Goal: Transaction & Acquisition: Purchase product/service

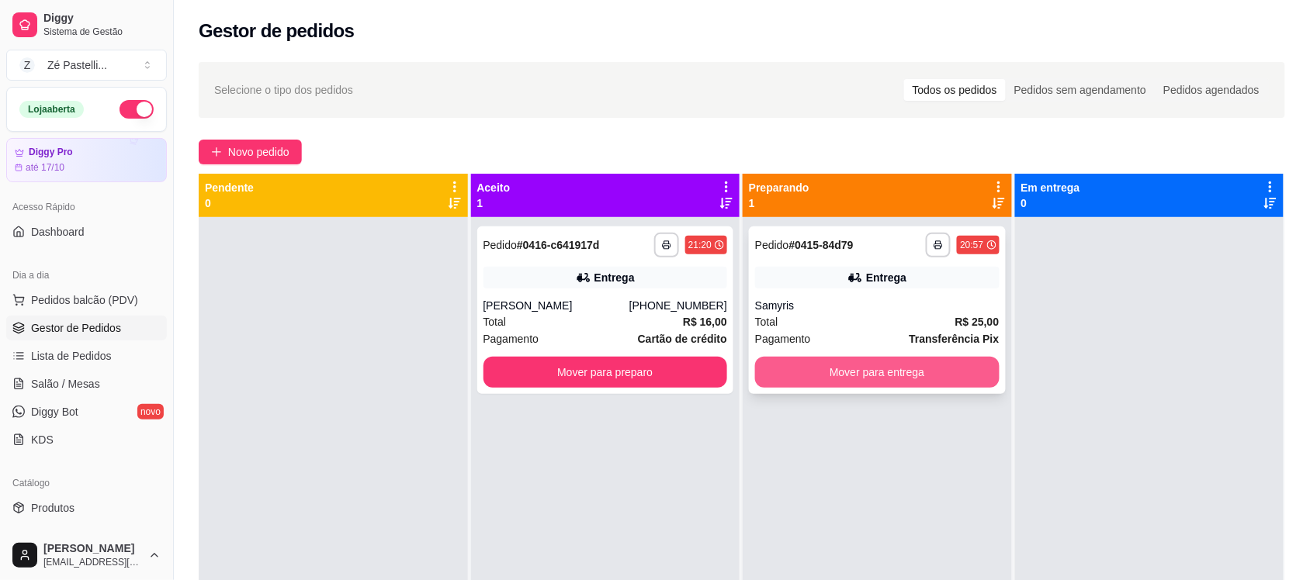
click at [846, 365] on button "Mover para entrega" at bounding box center [877, 372] width 244 height 31
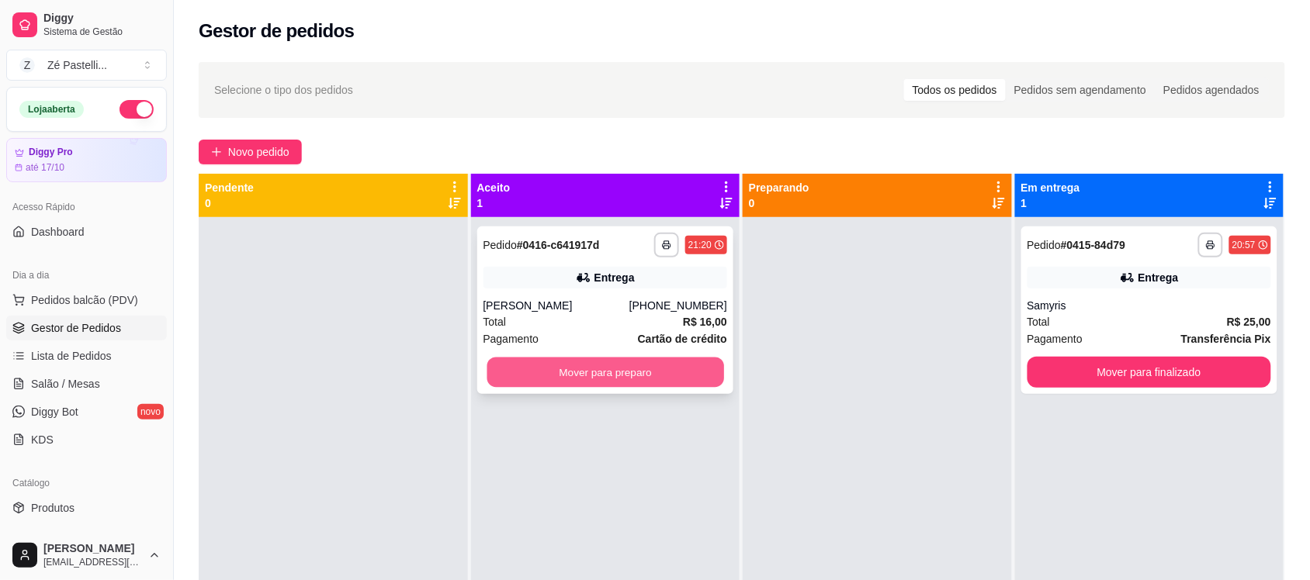
click at [633, 380] on button "Mover para preparo" at bounding box center [605, 373] width 237 height 30
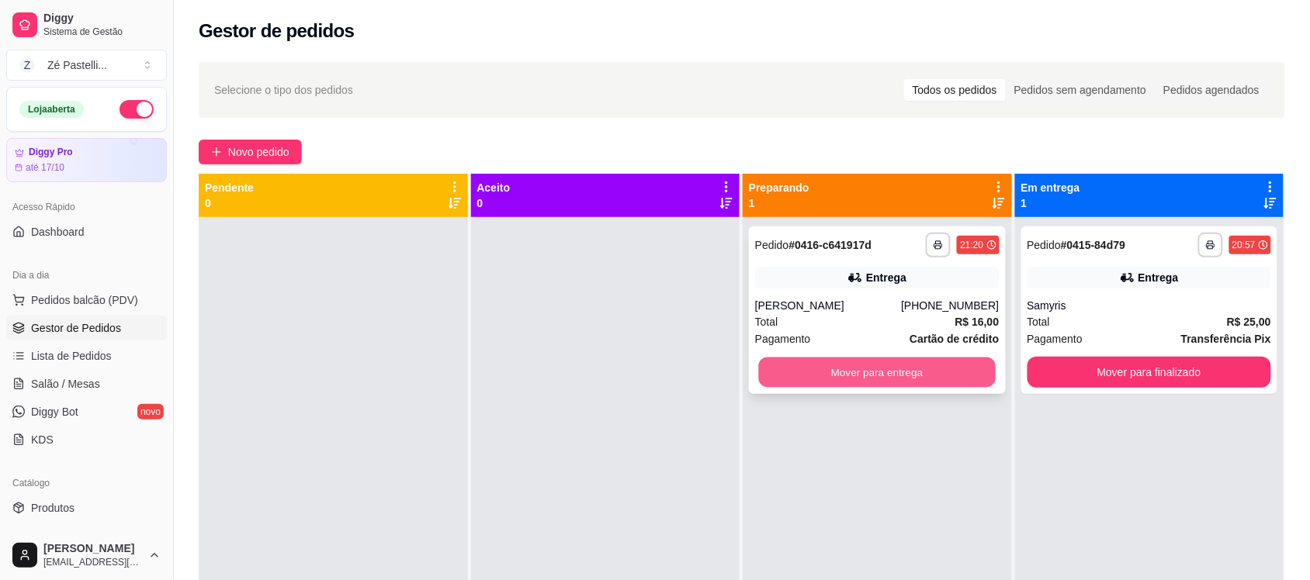
click at [909, 369] on button "Mover para entrega" at bounding box center [877, 373] width 237 height 30
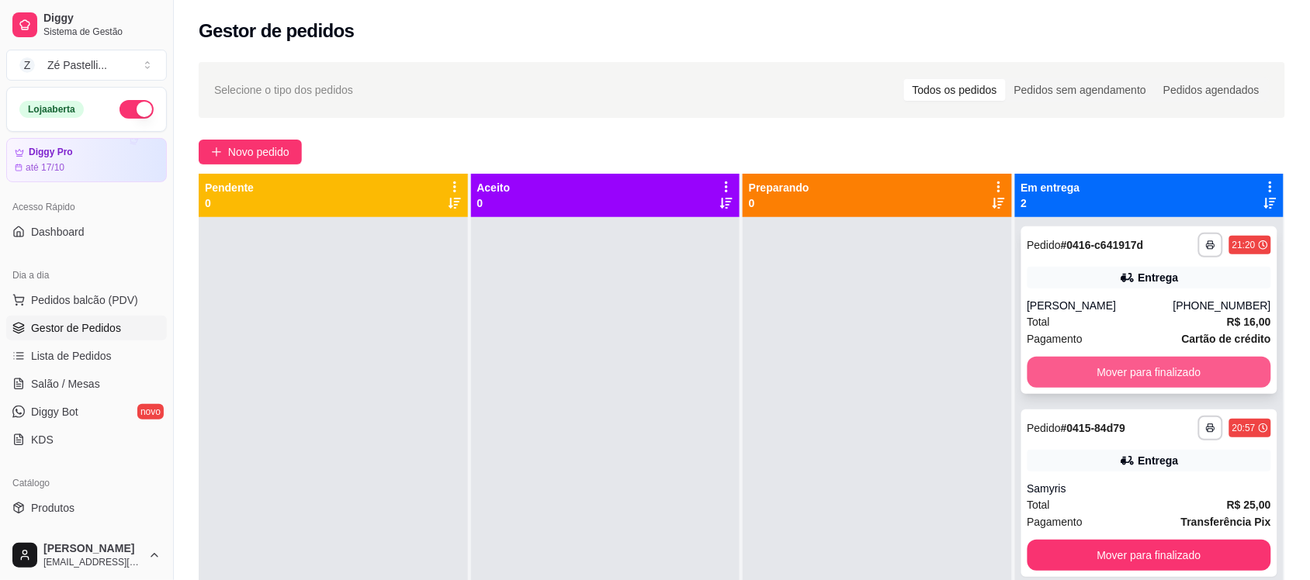
click at [1176, 373] on button "Mover para finalizado" at bounding box center [1149, 372] width 244 height 31
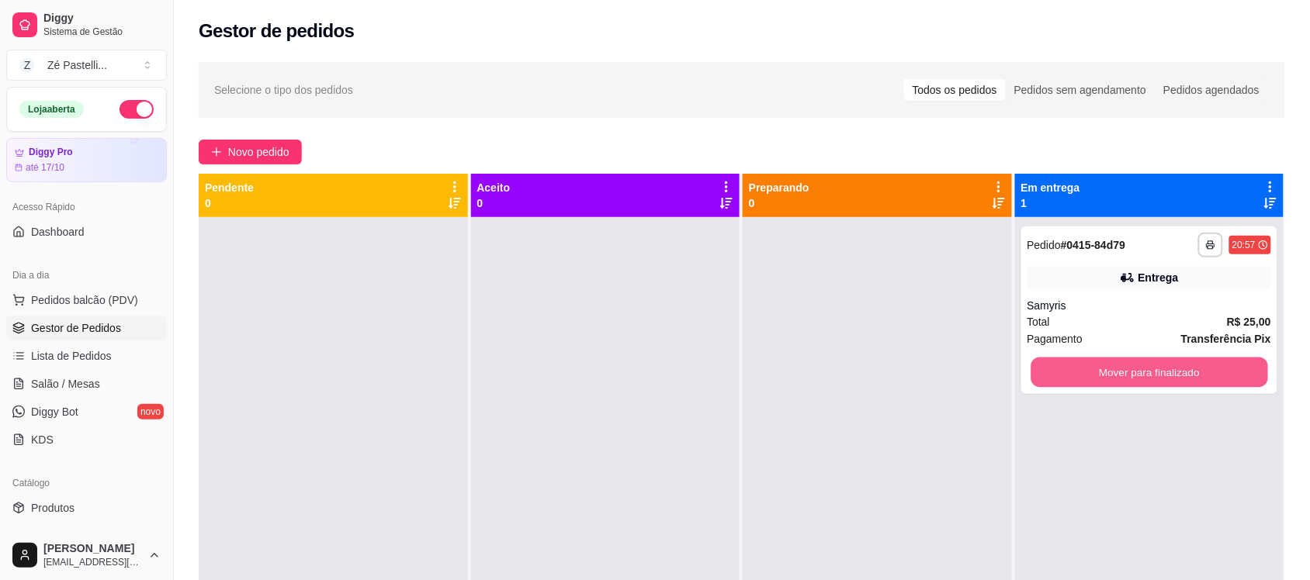
click at [1176, 373] on button "Mover para finalizado" at bounding box center [1148, 373] width 237 height 30
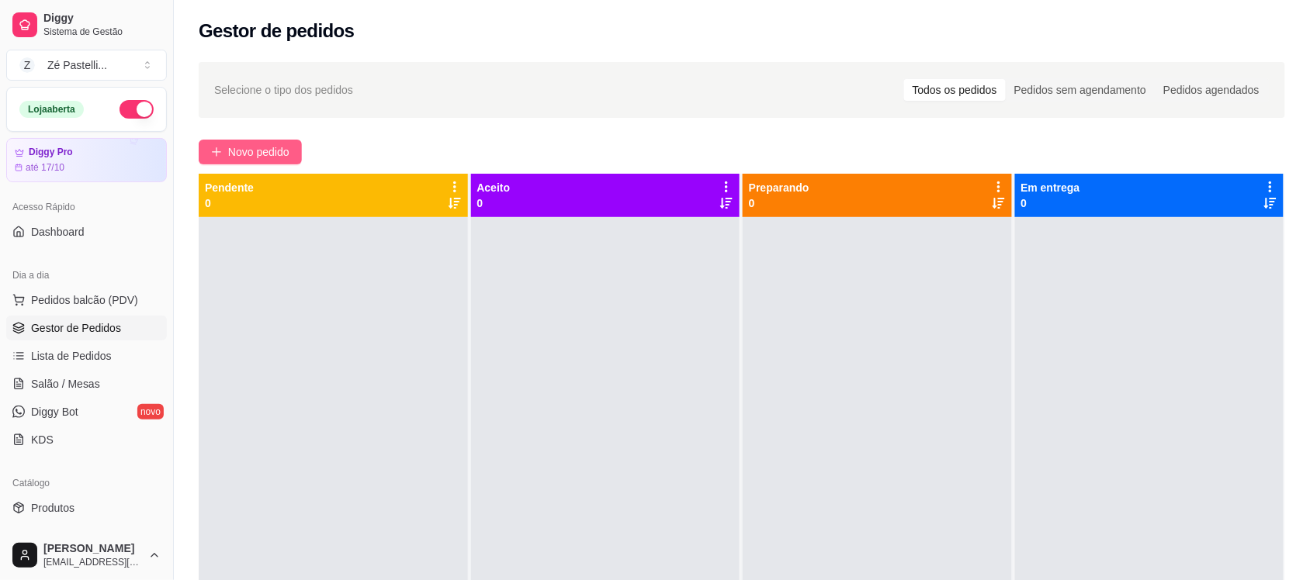
click at [238, 156] on span "Novo pedido" at bounding box center [258, 152] width 61 height 17
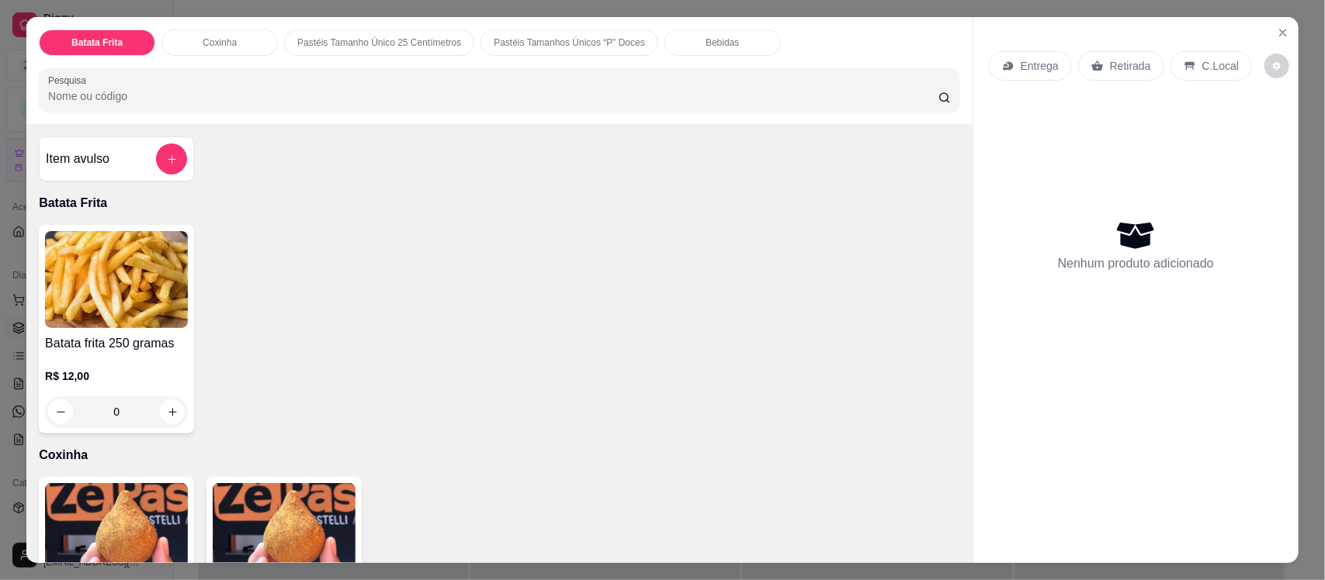
click at [459, 10] on div "Batata Frita Coxinha Pastéis Tamanho Único 25 Centímetros Pastéis Tamanhos Únic…" at bounding box center [662, 290] width 1325 height 580
click at [109, 541] on img at bounding box center [116, 531] width 143 height 97
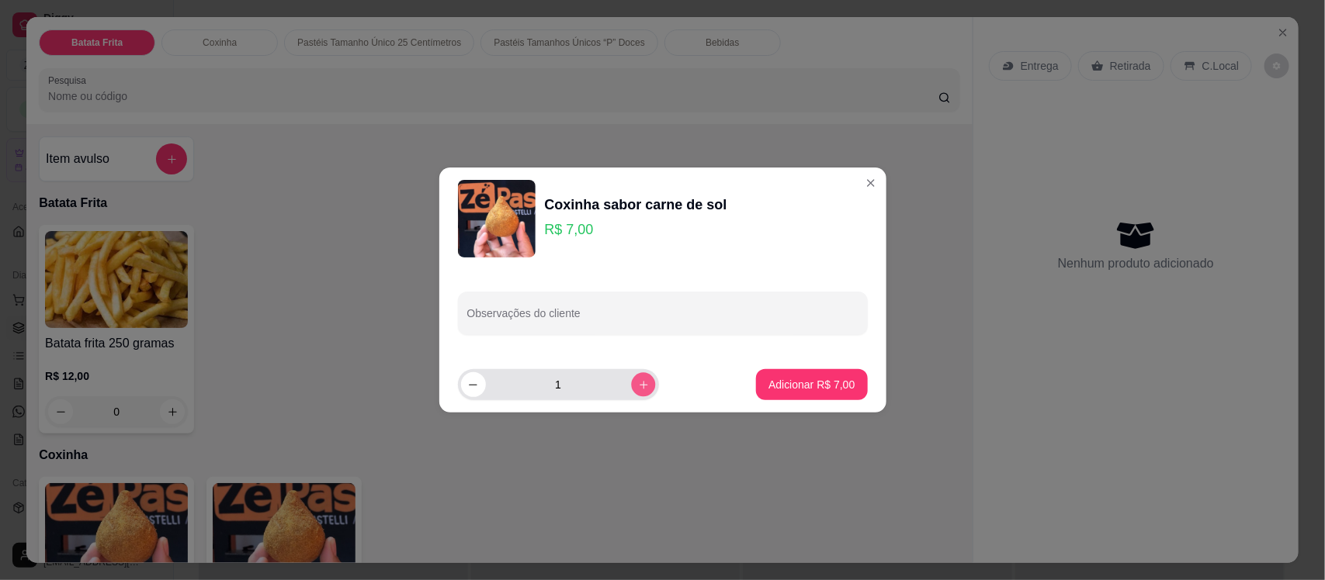
click at [637, 384] on icon "increase-product-quantity" at bounding box center [643, 385] width 12 height 12
type input "2"
click at [796, 377] on p "Adicionar R$ 14,00" at bounding box center [809, 384] width 90 height 15
click at [796, 377] on p "Adicionar R$ 14,00" at bounding box center [808, 385] width 92 height 16
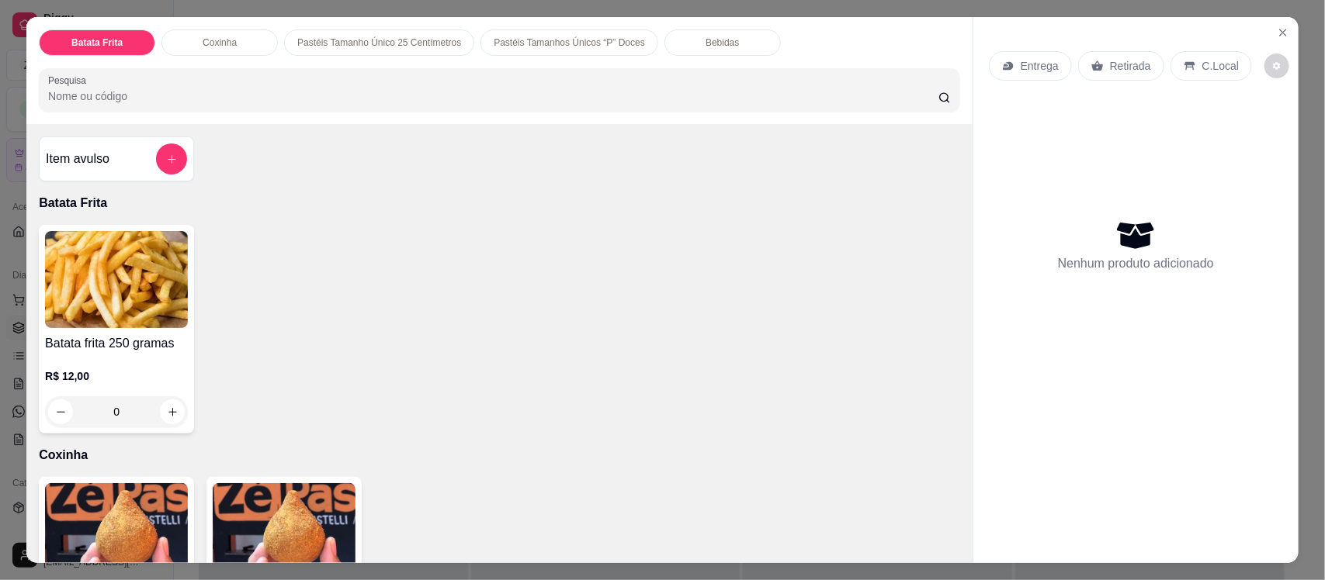
click at [129, 513] on img at bounding box center [116, 531] width 143 height 97
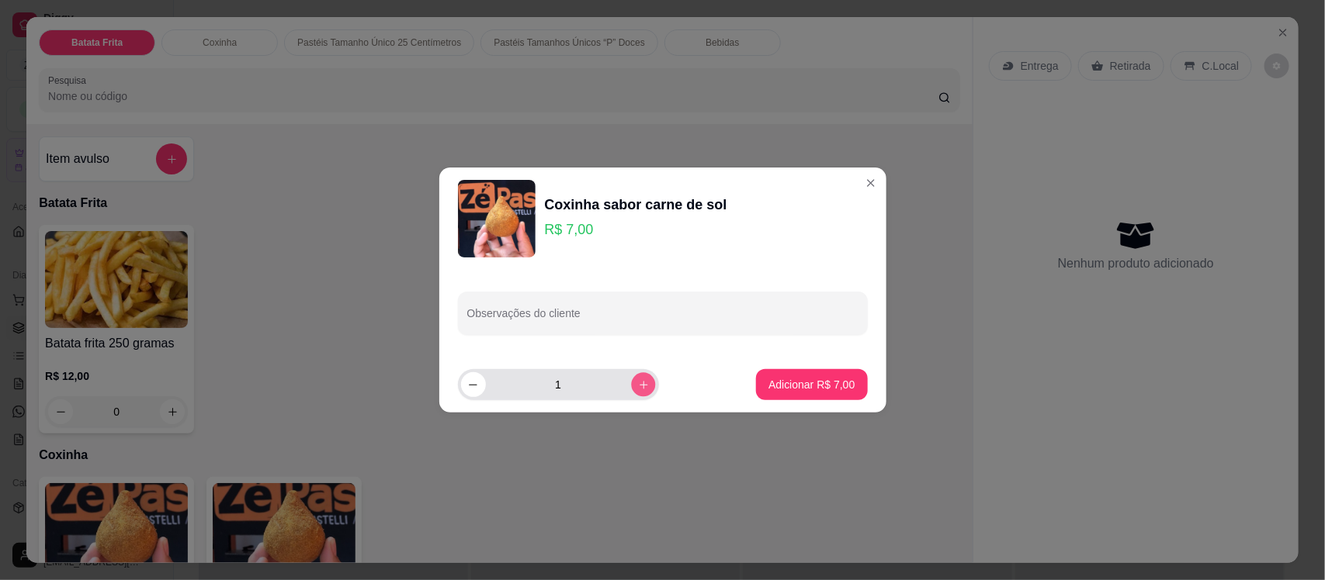
click at [637, 388] on icon "increase-product-quantity" at bounding box center [643, 385] width 12 height 12
type input "2"
click at [785, 377] on p "Adicionar R$ 14,00" at bounding box center [809, 384] width 90 height 15
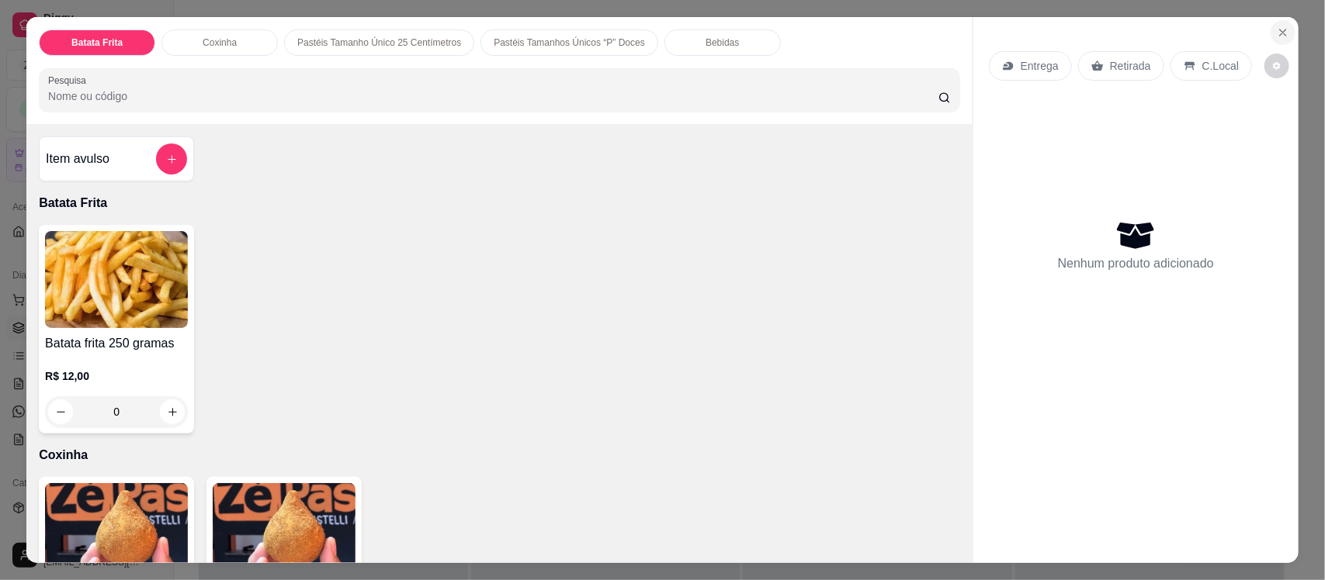
click at [1276, 32] on icon "Close" at bounding box center [1282, 32] width 12 height 12
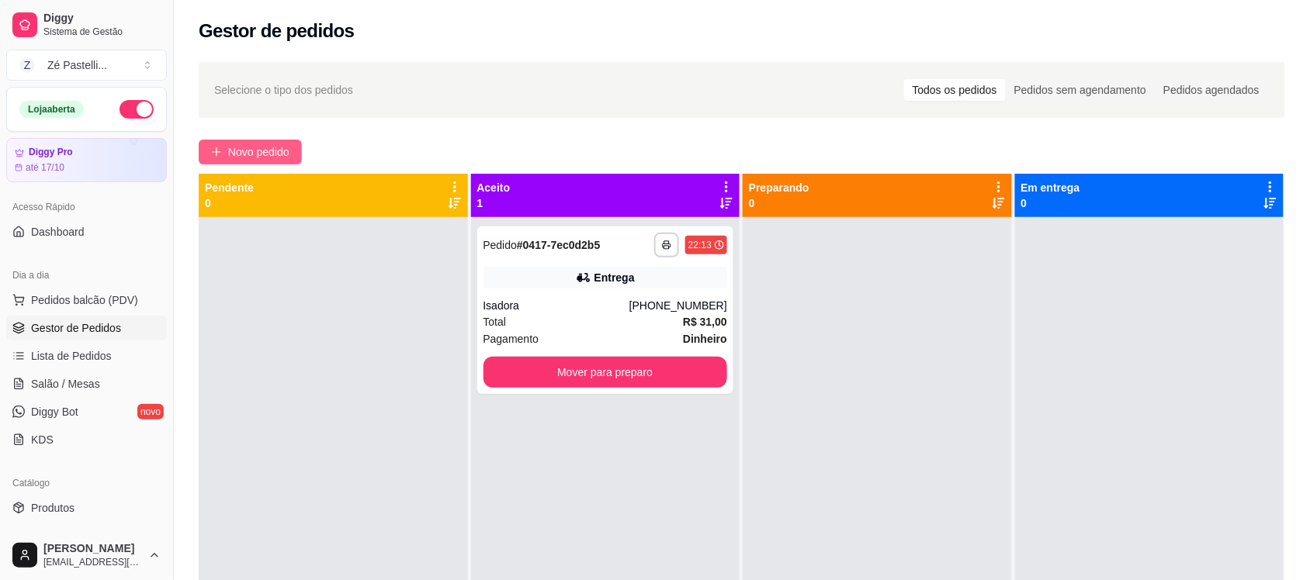
click at [258, 156] on span "Novo pedido" at bounding box center [258, 152] width 61 height 17
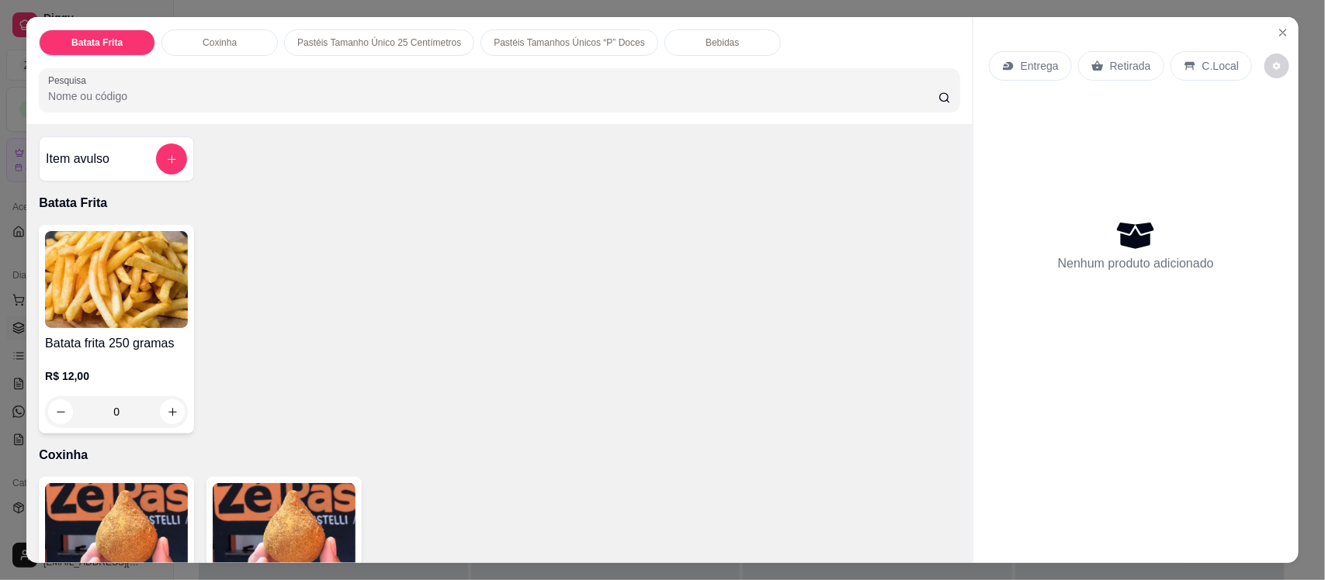
click at [107, 504] on img at bounding box center [116, 531] width 143 height 97
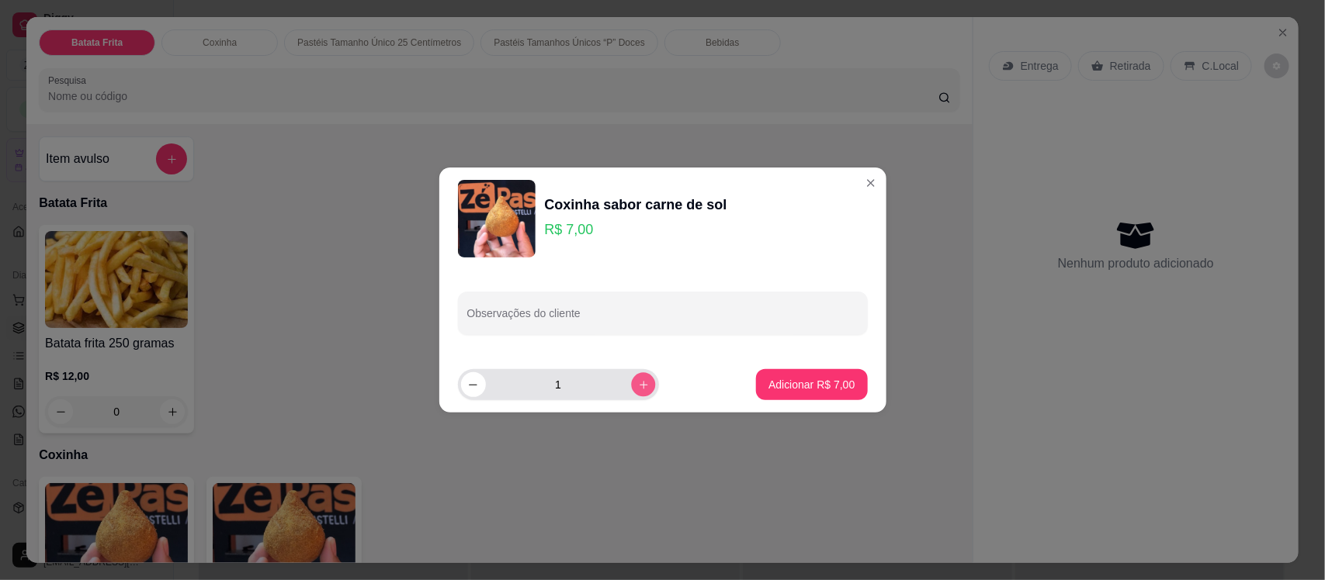
click at [637, 384] on icon "increase-product-quantity" at bounding box center [643, 385] width 12 height 12
type input "2"
click at [807, 378] on p "Adicionar R$ 14,00" at bounding box center [809, 384] width 90 height 15
type input "2"
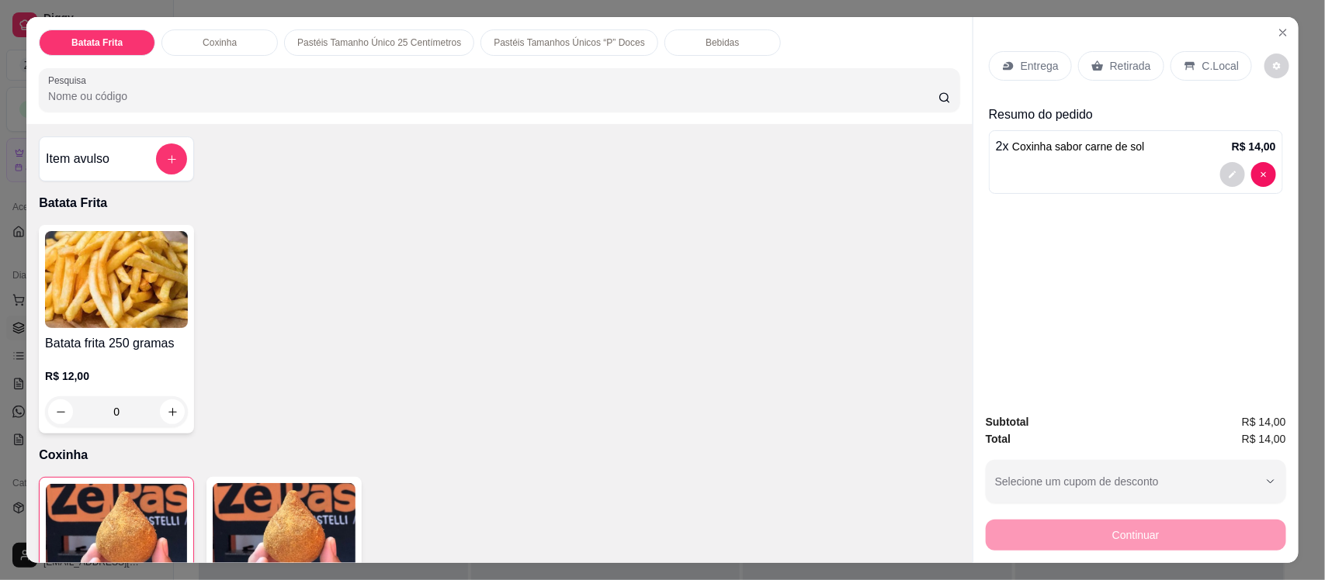
click at [287, 528] on img at bounding box center [284, 531] width 143 height 97
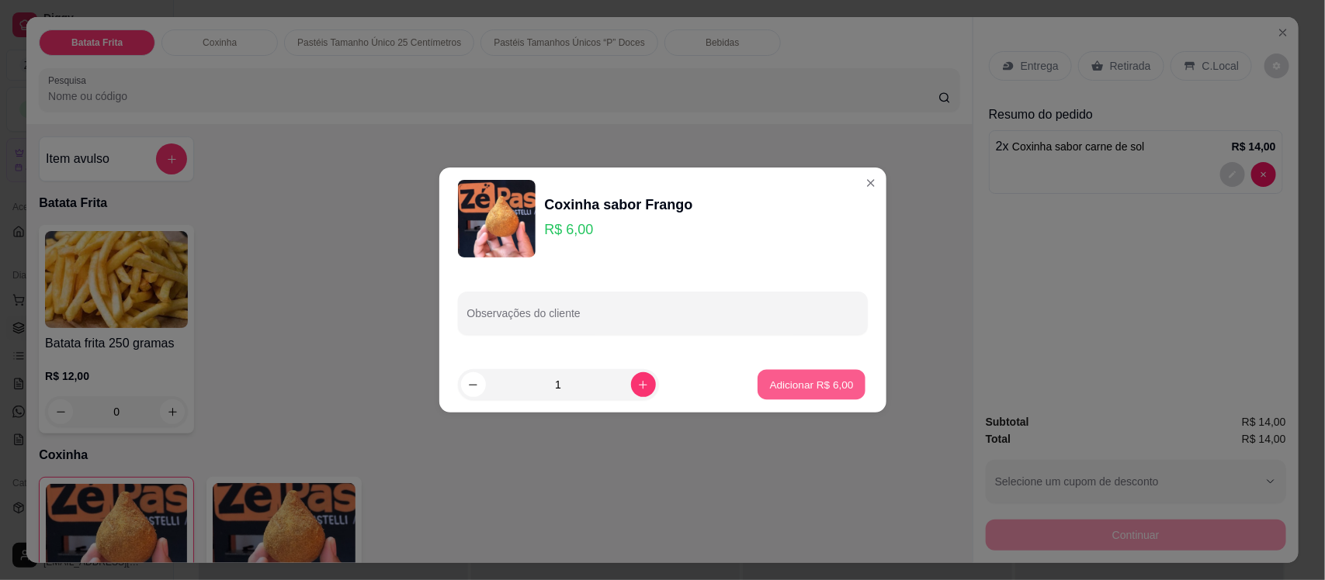
click at [802, 376] on button "Adicionar R$ 6,00" at bounding box center [811, 385] width 108 height 30
type input "1"
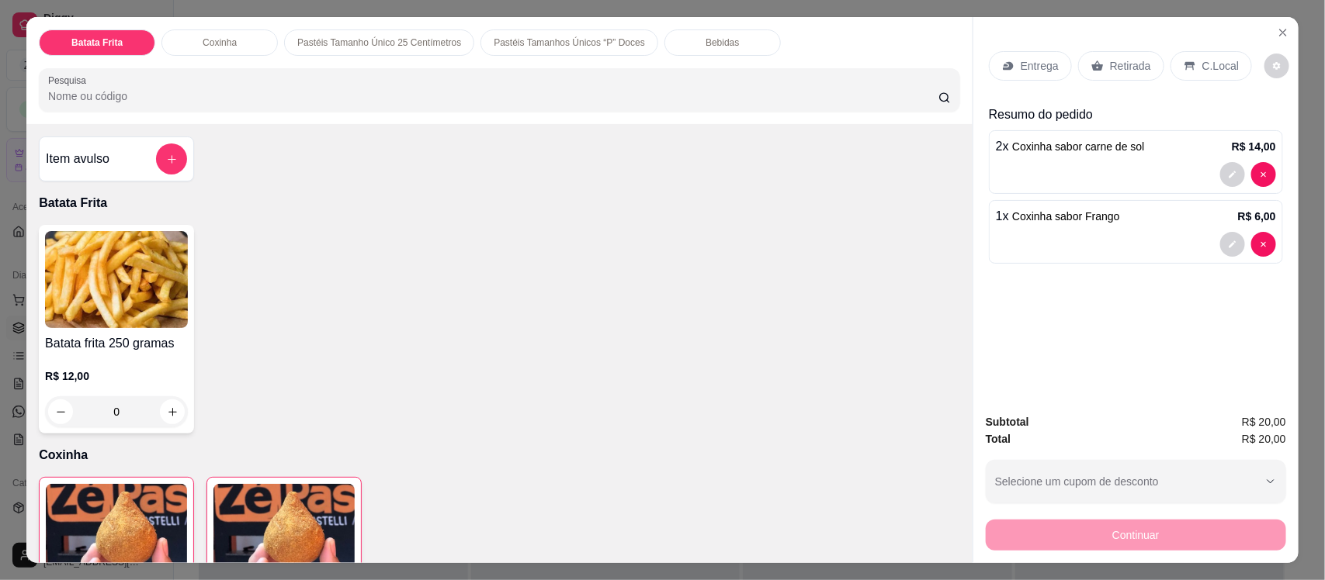
click at [712, 43] on p "Bebidas" at bounding box center [721, 42] width 33 height 12
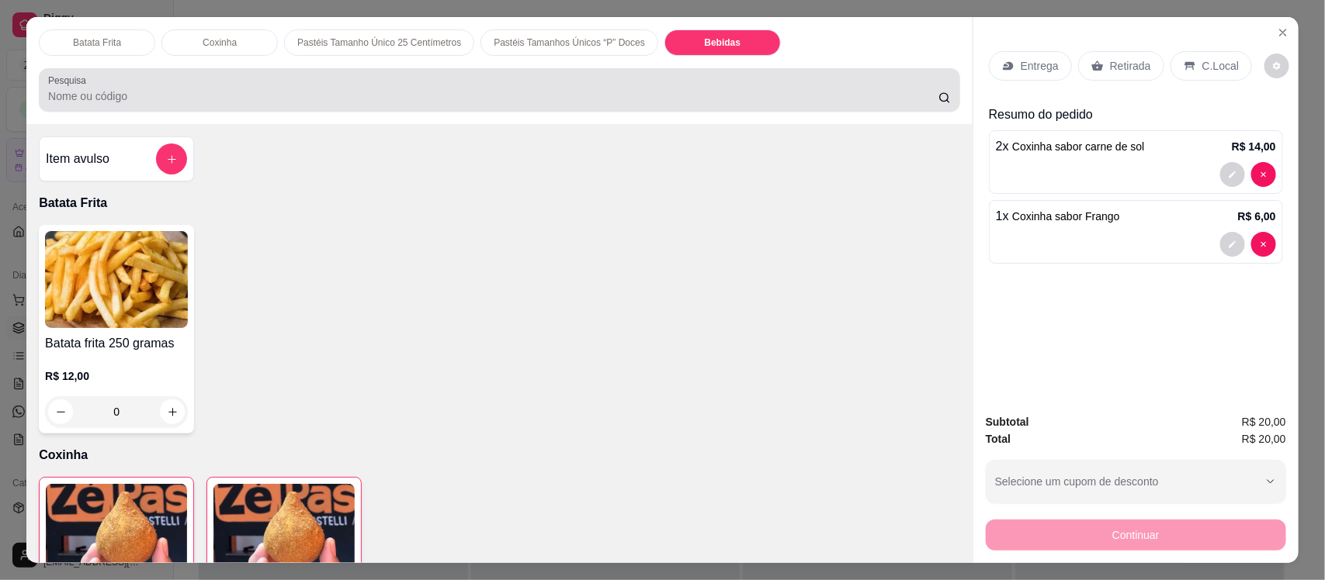
scroll to position [32, 0]
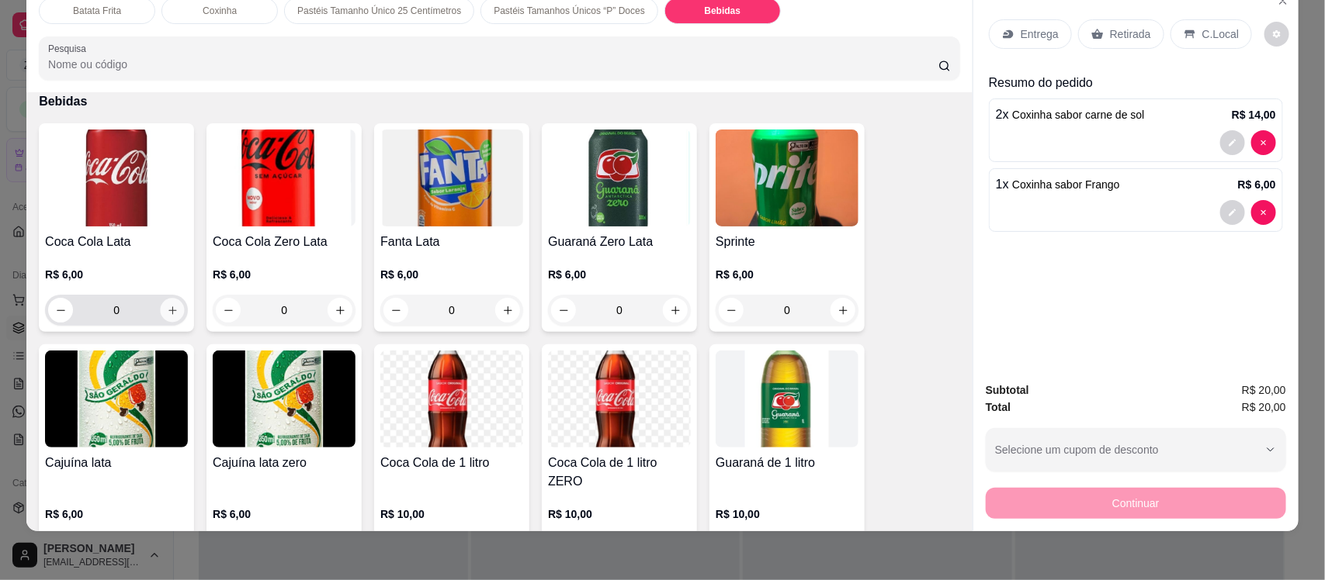
click at [167, 309] on icon "increase-product-quantity" at bounding box center [173, 311] width 12 height 12
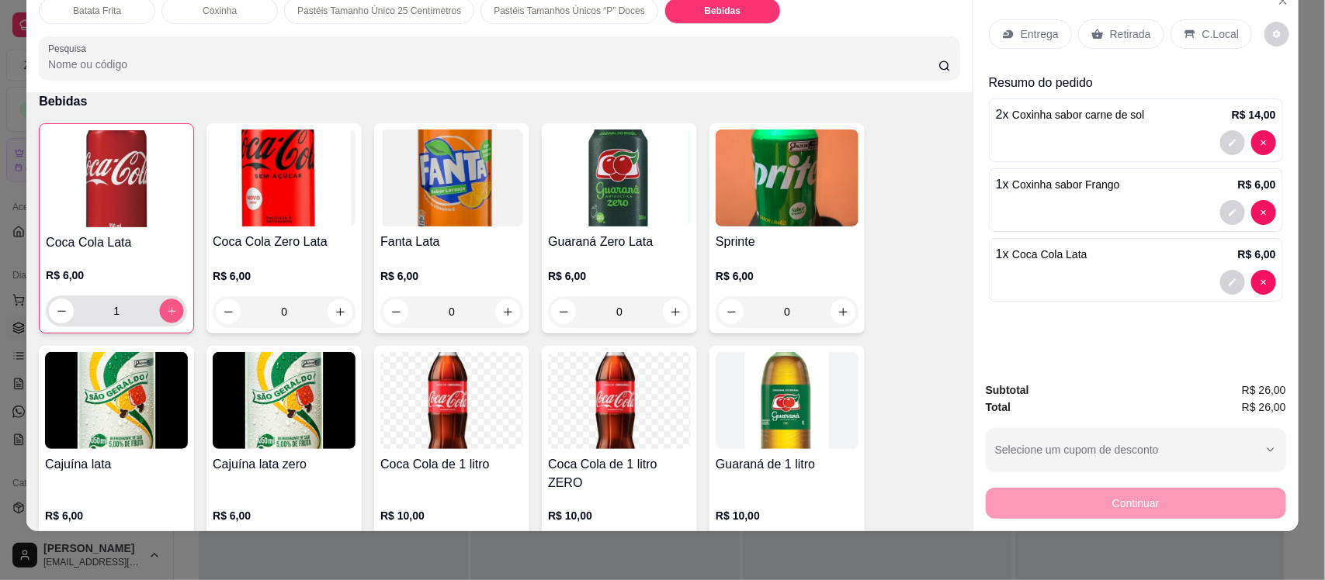
click at [168, 309] on icon "increase-product-quantity" at bounding box center [172, 311] width 8 height 8
type input "2"
click at [1009, 26] on div "Entrega" at bounding box center [1030, 33] width 83 height 29
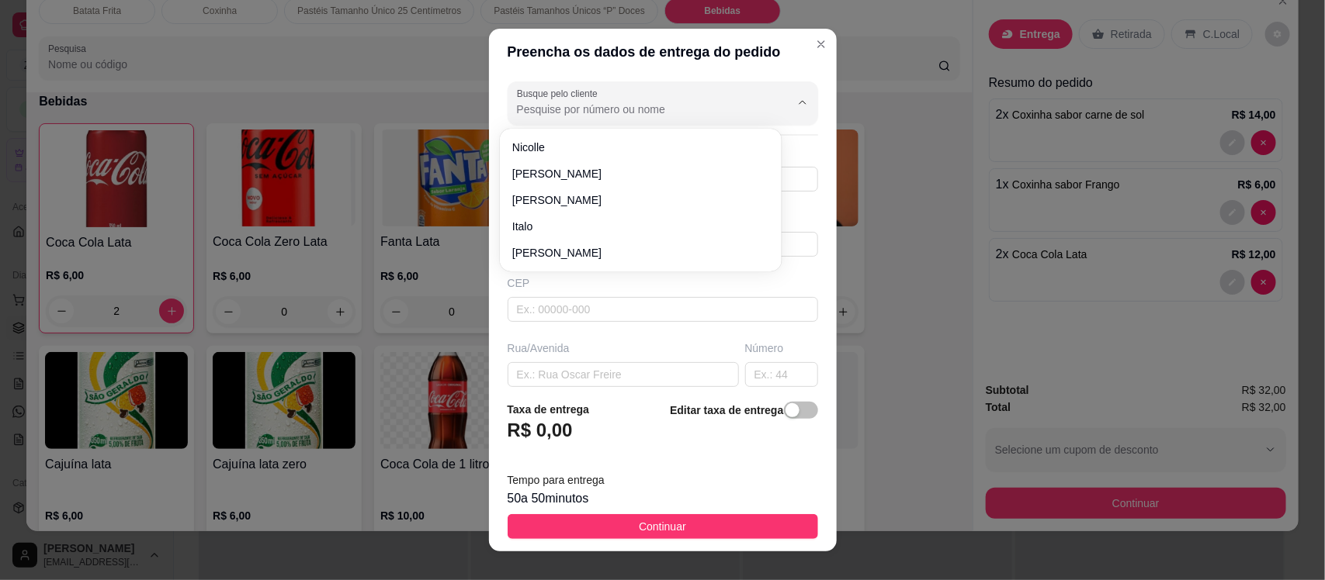
click at [579, 109] on input "Busque pelo cliente" at bounding box center [641, 110] width 248 height 16
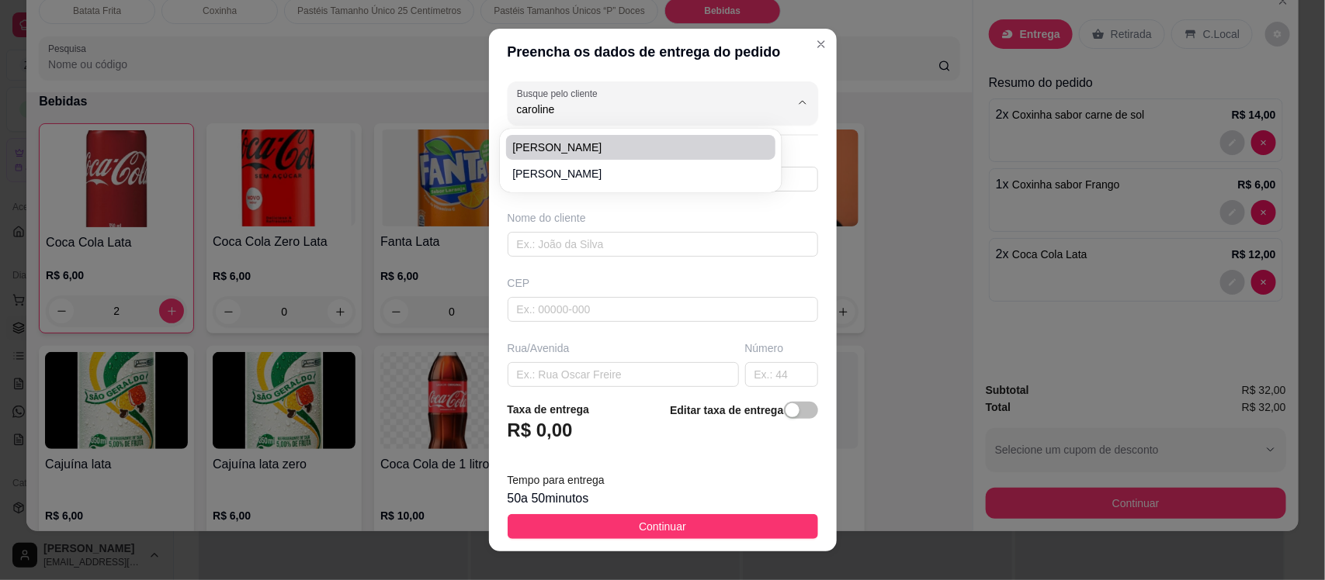
click at [586, 145] on span "[PERSON_NAME]" at bounding box center [632, 148] width 241 height 16
type input "[PERSON_NAME]"
type input "8892194350"
type input "[PERSON_NAME]"
type input "63200000"
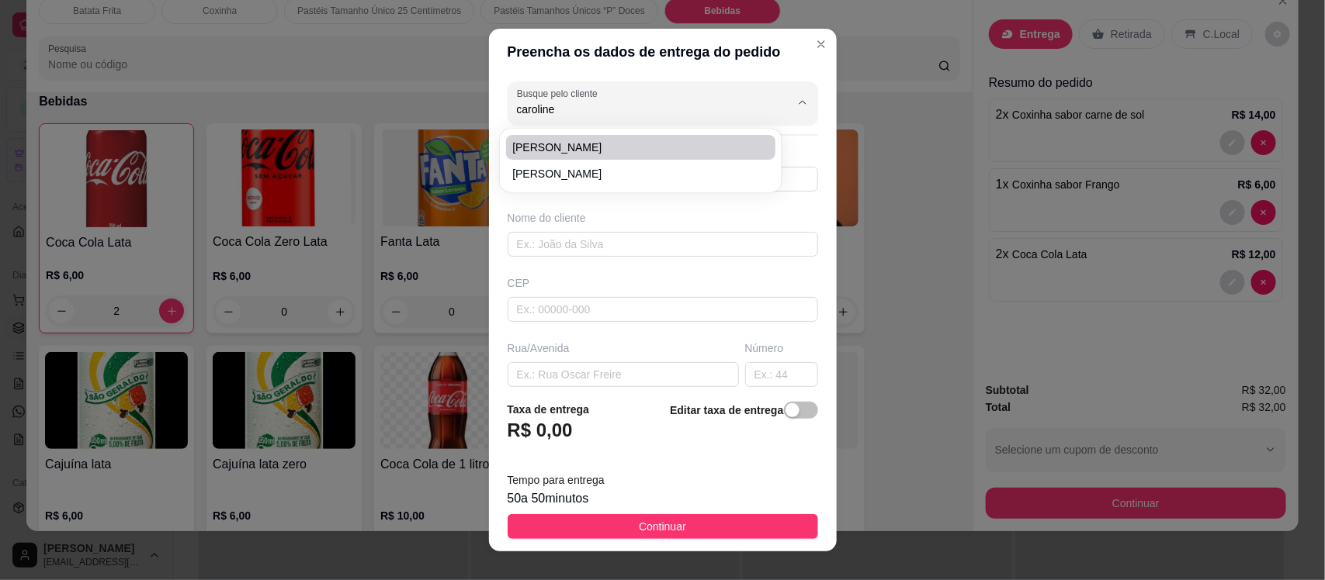
type input "Rua [PERSON_NAME]"
type input "179"
type input "Centro"
type input "Missão Velha"
type input "Em frente a coleta seletiva"
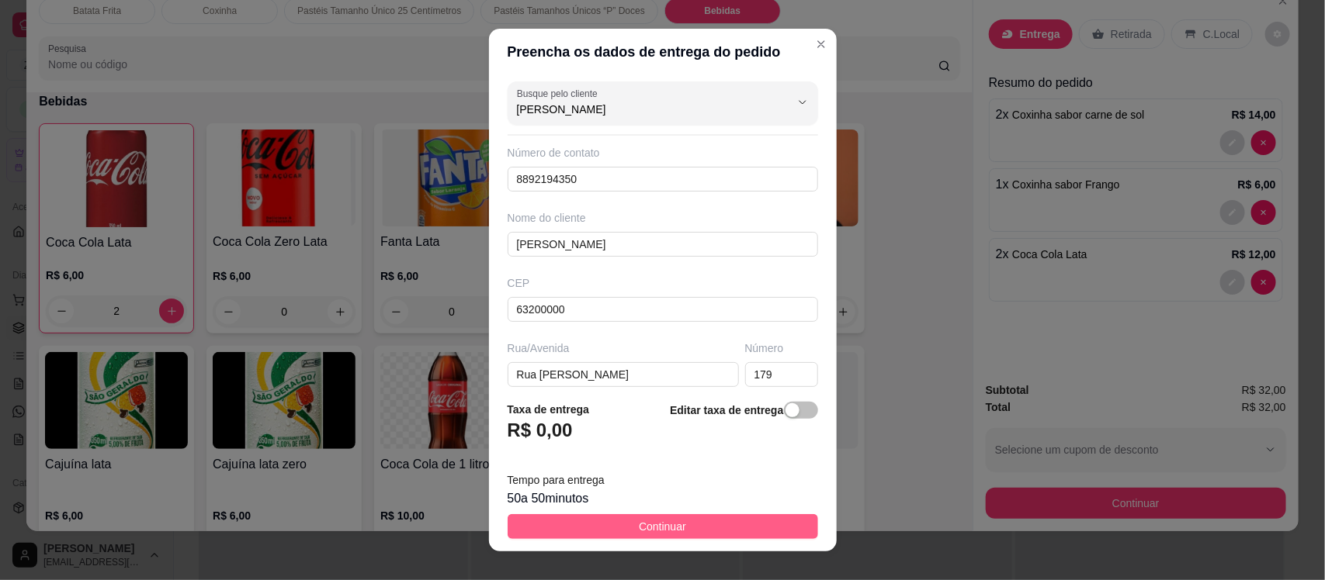
type input "[PERSON_NAME]"
click at [695, 534] on button "Continuar" at bounding box center [662, 526] width 310 height 25
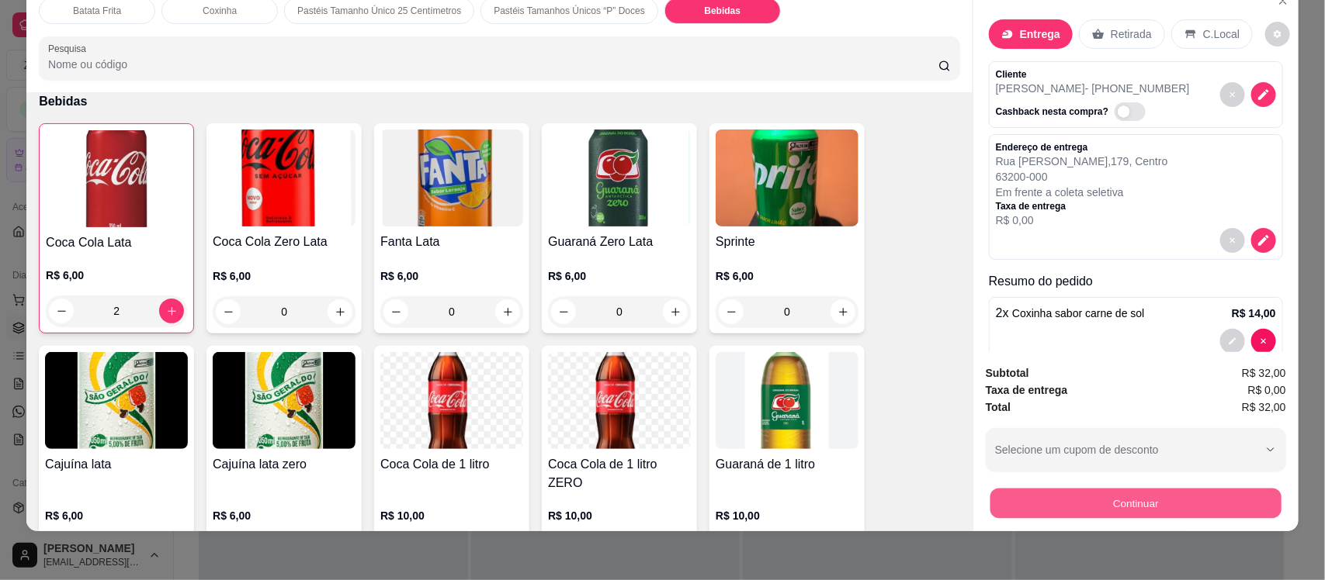
click at [1107, 501] on button "Continuar" at bounding box center [1135, 503] width 291 height 30
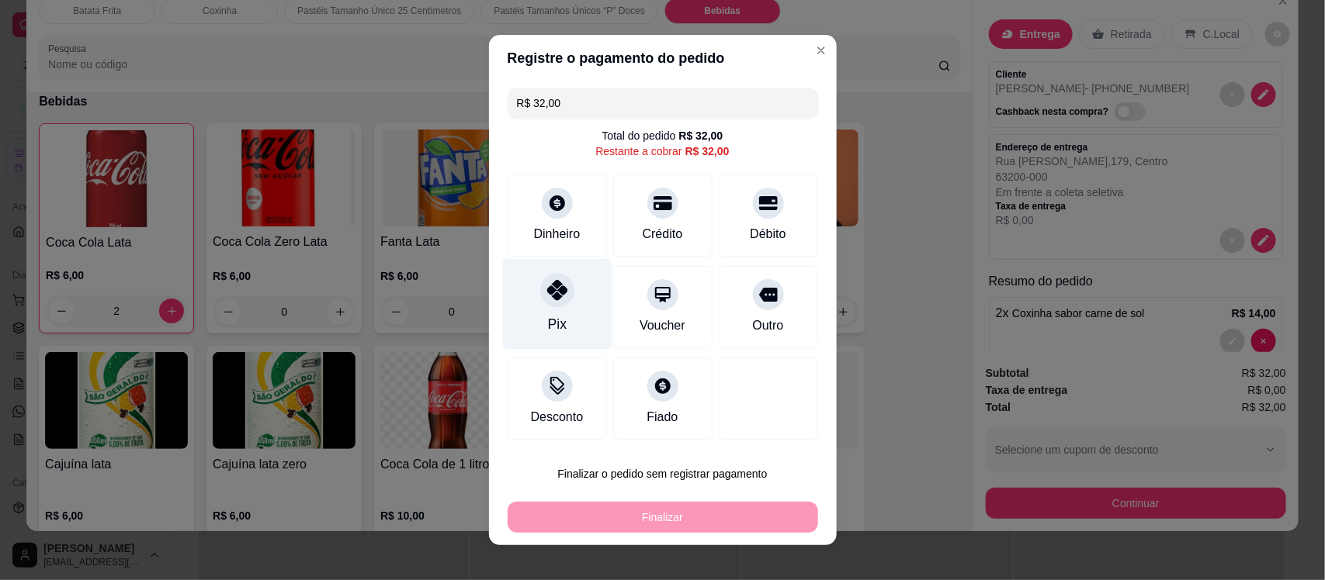
click at [540, 301] on div at bounding box center [557, 290] width 34 height 34
type input "R$ 0,00"
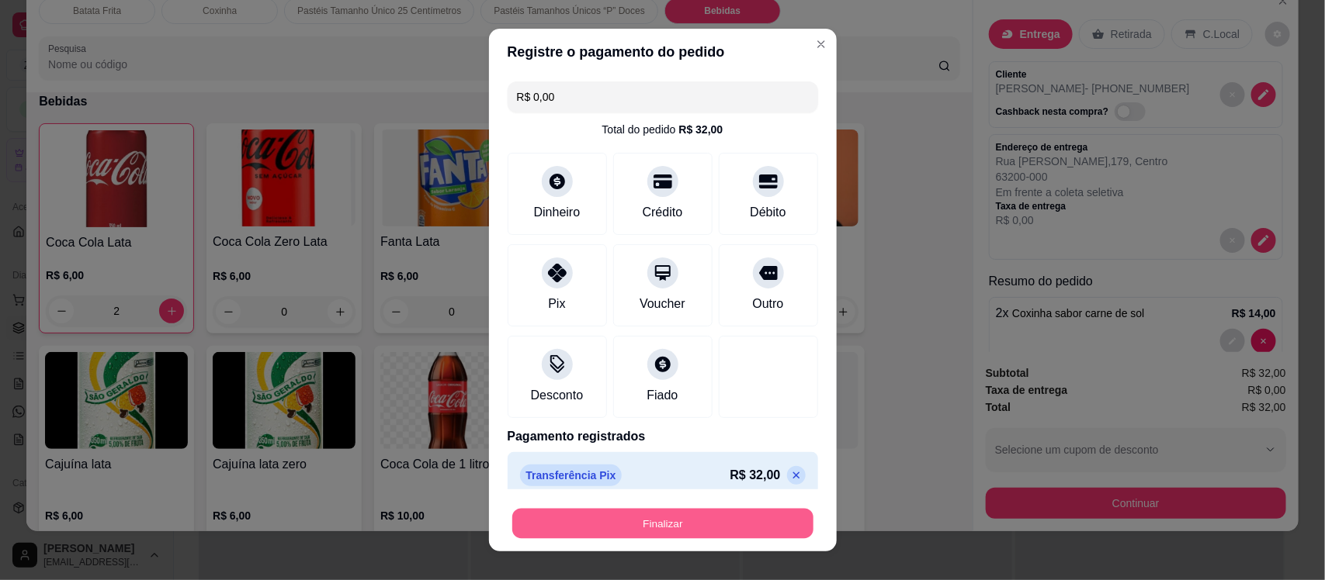
click at [675, 521] on button "Finalizar" at bounding box center [662, 523] width 301 height 30
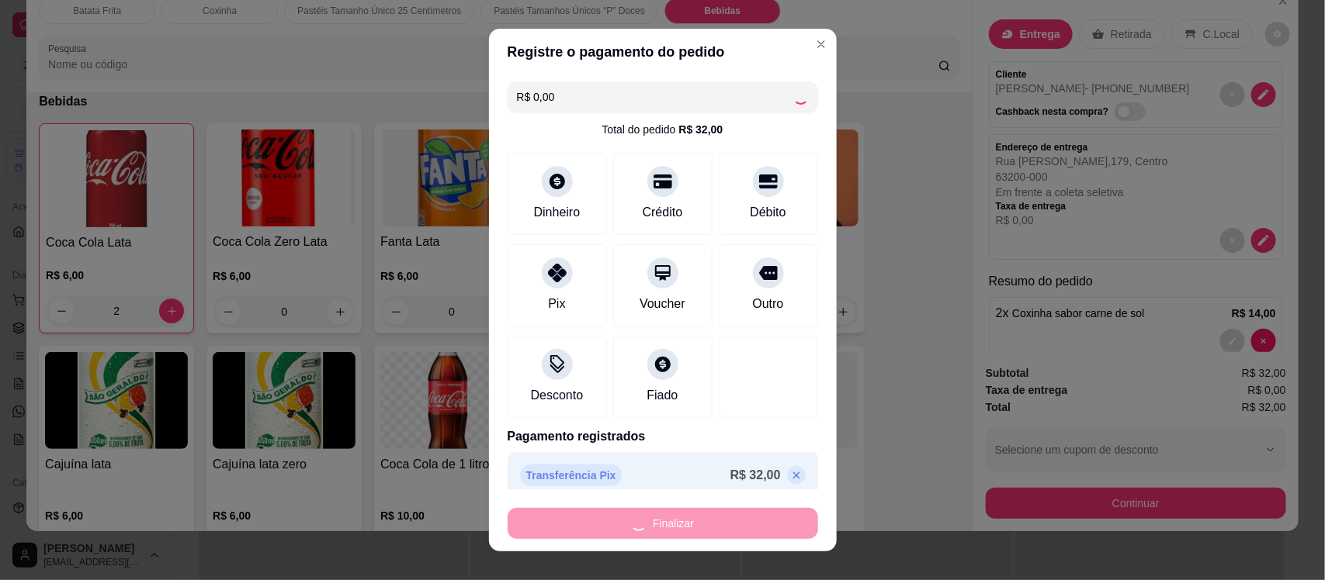
type input "0"
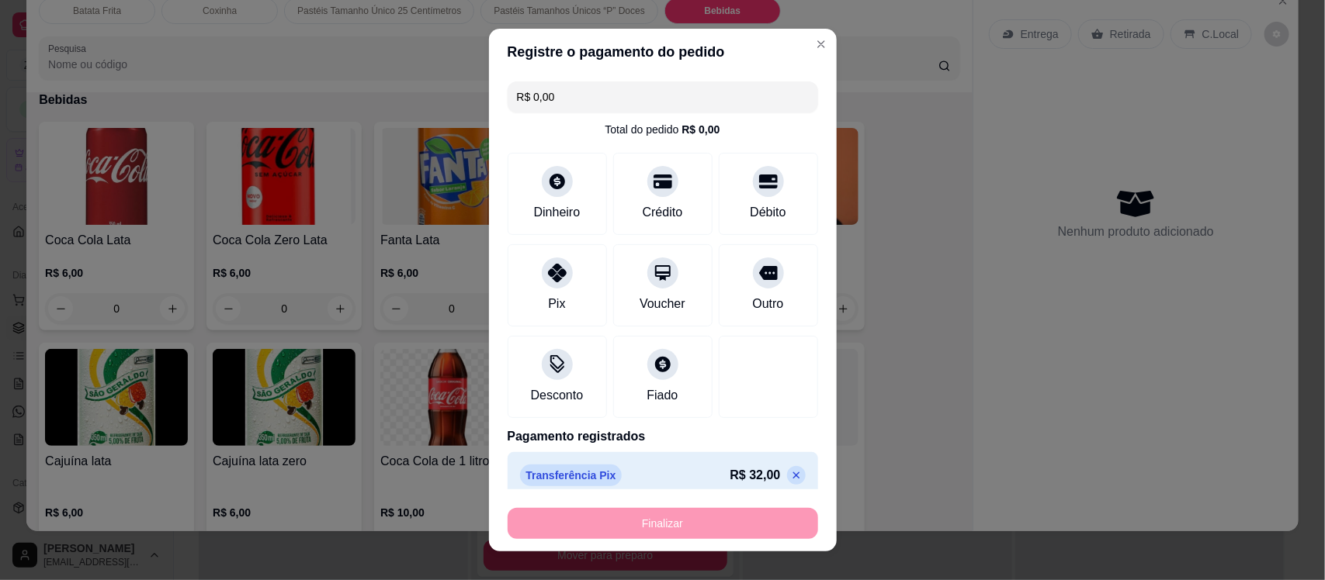
type input "-R$ 32,00"
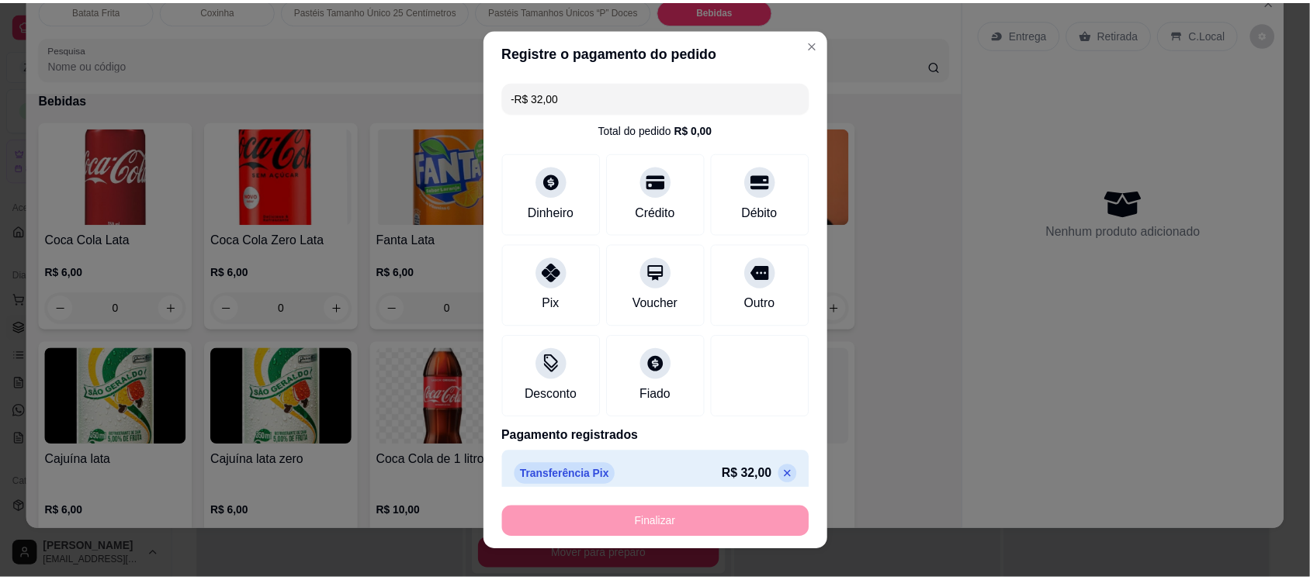
scroll to position [2977, 0]
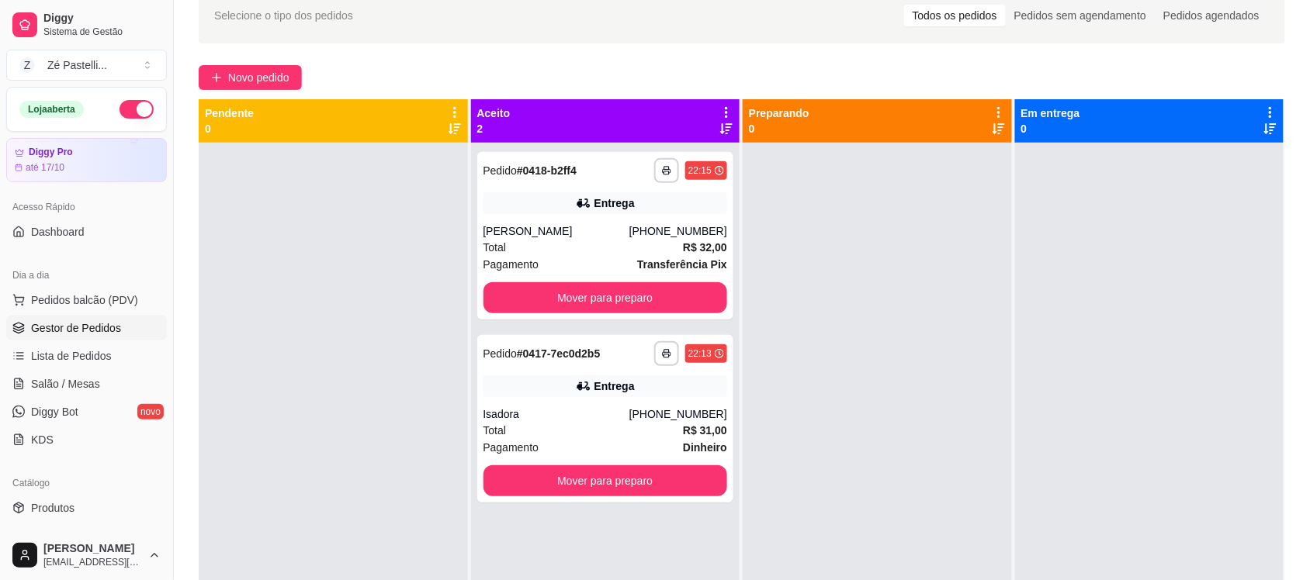
scroll to position [78, 0]
